Goal: Task Accomplishment & Management: Manage account settings

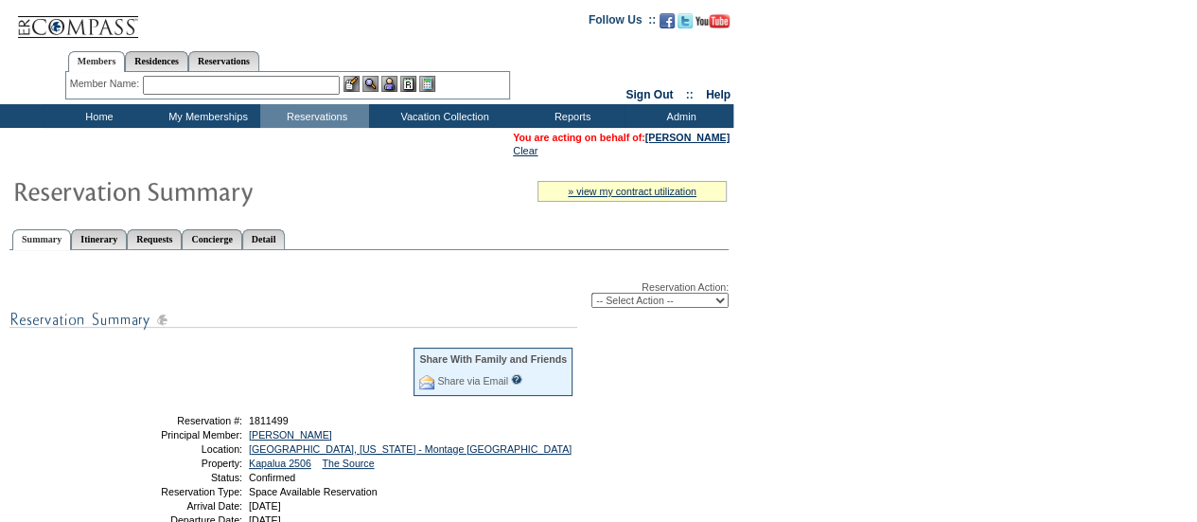
click at [691, 302] on select "-- Select Action -- Modify Reservation Dates Modify Reservation Cost Modify Occ…" at bounding box center [660, 299] width 137 height 15
select select "ChangeDates"
click at [592, 294] on select "-- Select Action -- Modify Reservation Dates Modify Reservation Cost Modify Occ…" at bounding box center [660, 299] width 137 height 15
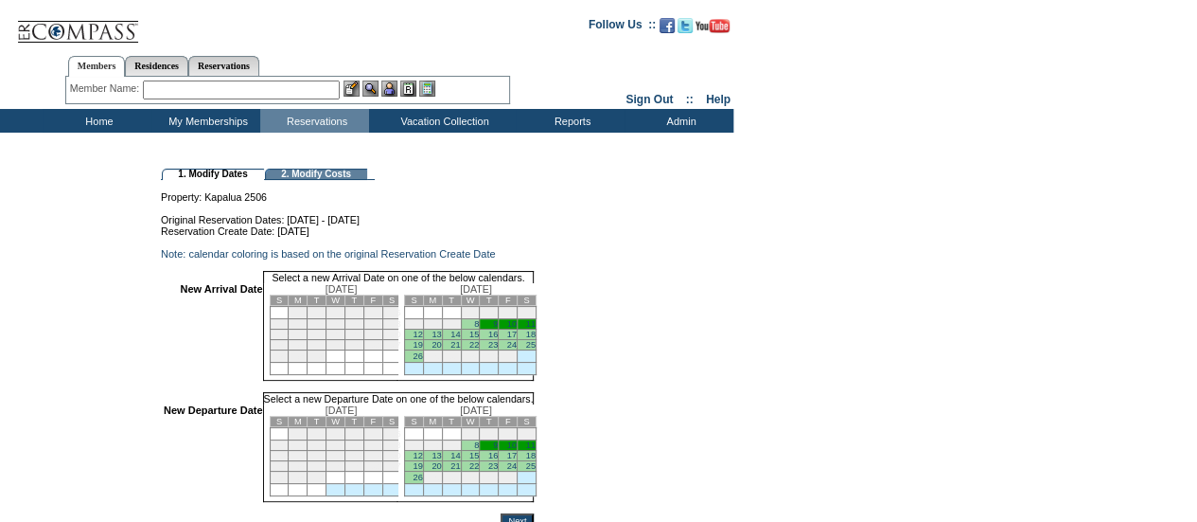
scroll to position [187, 0]
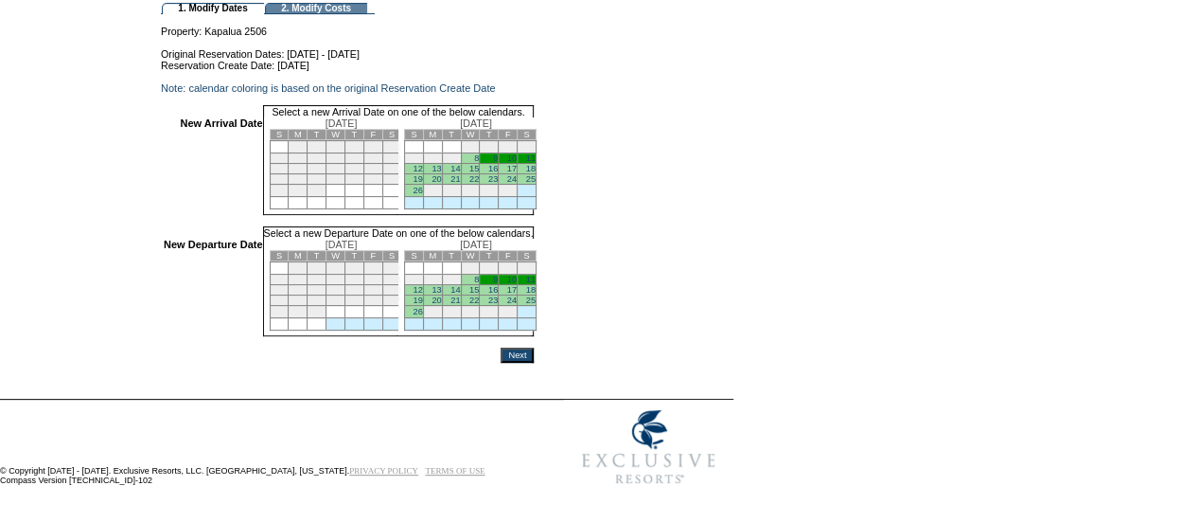
click at [499, 153] on td "9" at bounding box center [489, 158] width 19 height 10
